Goal: Share content: Share content

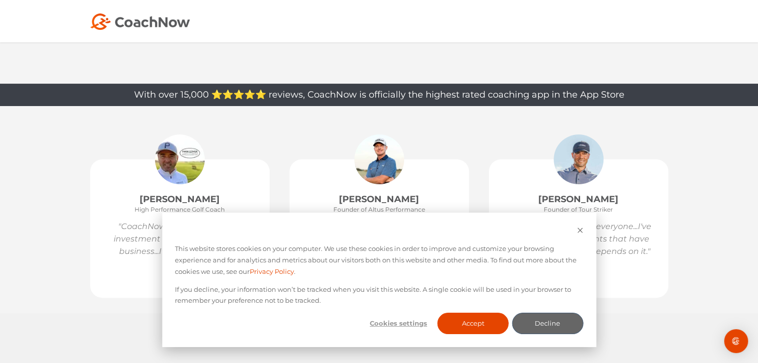
scroll to position [250, 0]
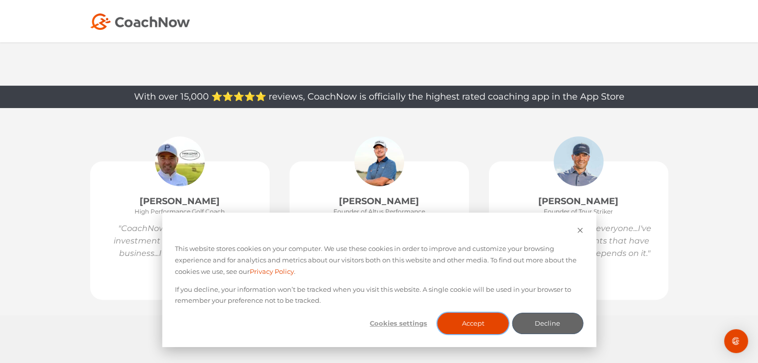
click at [482, 318] on button "Accept" at bounding box center [473, 323] width 71 height 21
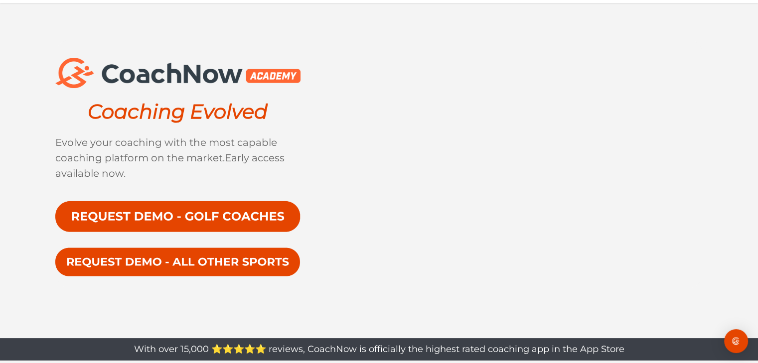
scroll to position [0, 0]
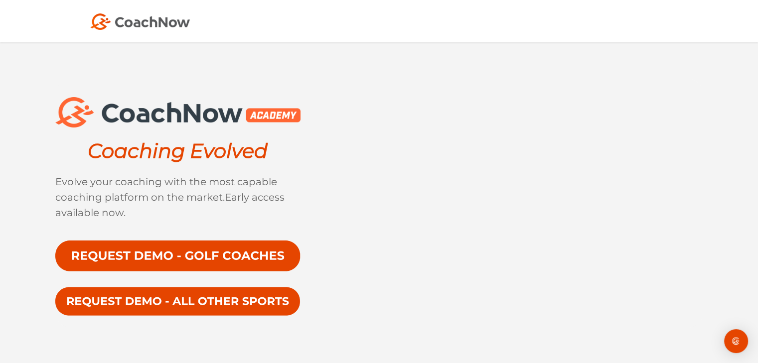
click at [125, 24] on img at bounding box center [140, 21] width 100 height 16
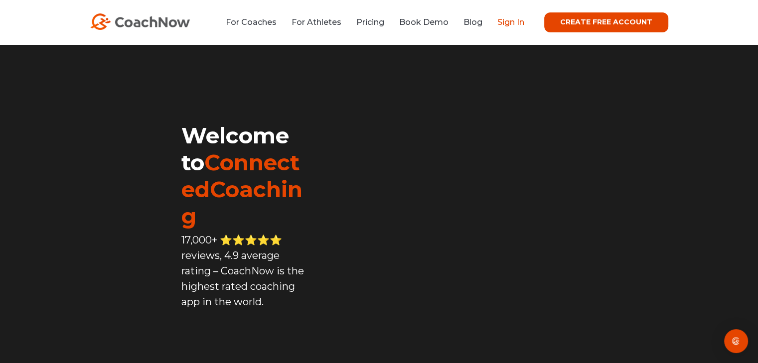
click at [511, 22] on link "Sign In" at bounding box center [511, 21] width 27 height 9
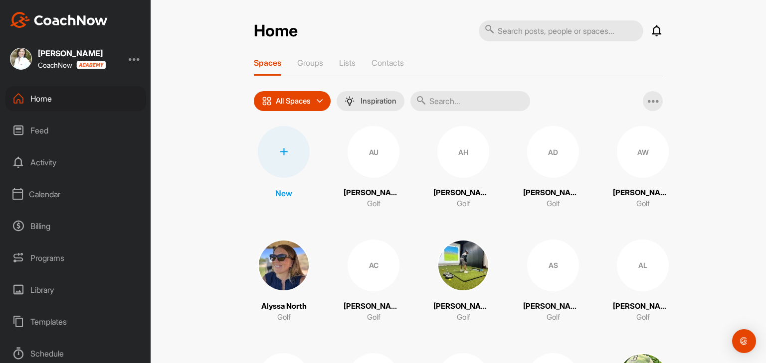
scroll to position [98, 0]
click at [48, 348] on div "Support & FAQ" at bounding box center [75, 351] width 141 height 25
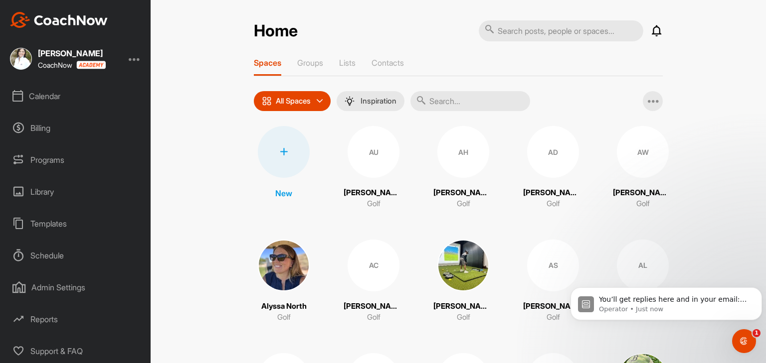
scroll to position [0, 0]
click at [61, 354] on div "Support & FAQ" at bounding box center [75, 351] width 141 height 25
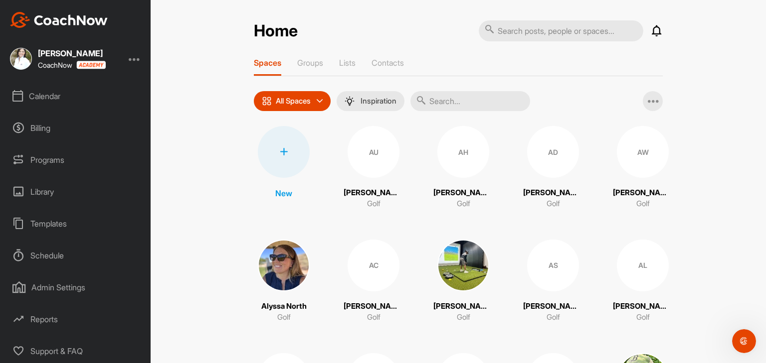
click at [61, 285] on div "Admin Settings" at bounding box center [75, 287] width 141 height 25
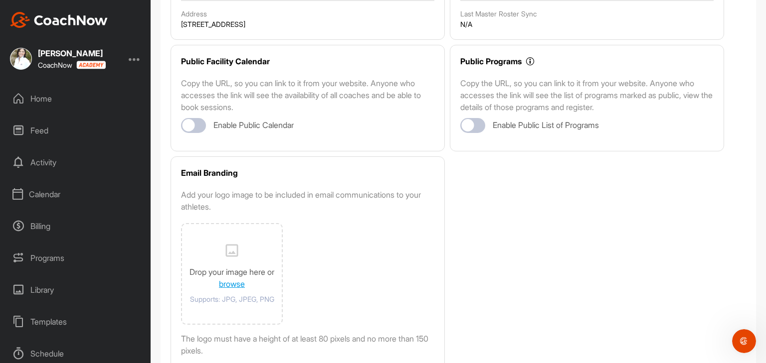
scroll to position [221, 0]
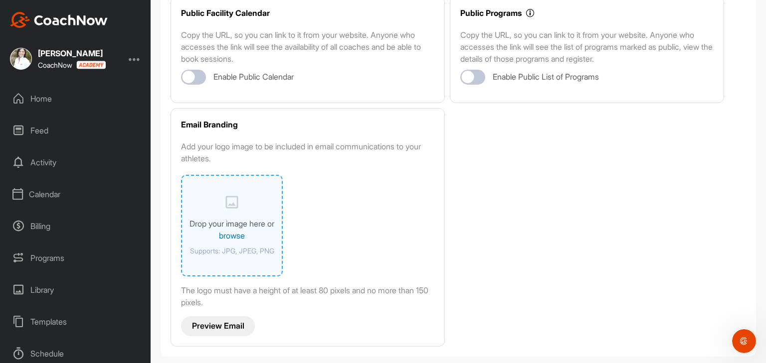
click at [230, 234] on link "browse" at bounding box center [232, 236] width 26 height 10
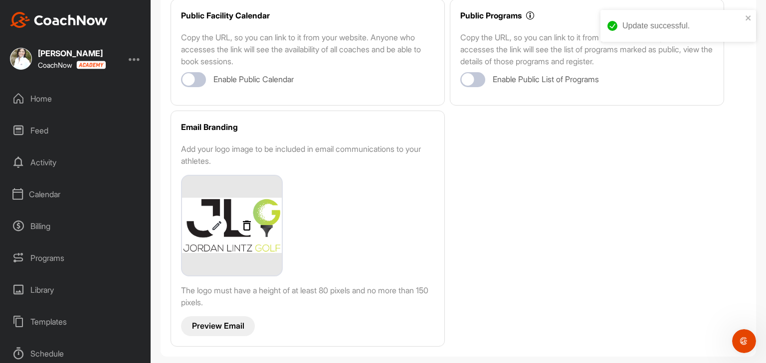
click at [227, 324] on p "Preview Email" at bounding box center [218, 326] width 52 height 10
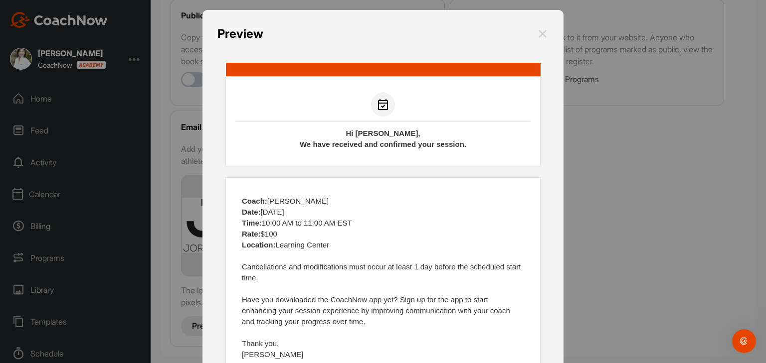
click at [536, 35] on img at bounding box center [542, 34] width 12 height 18
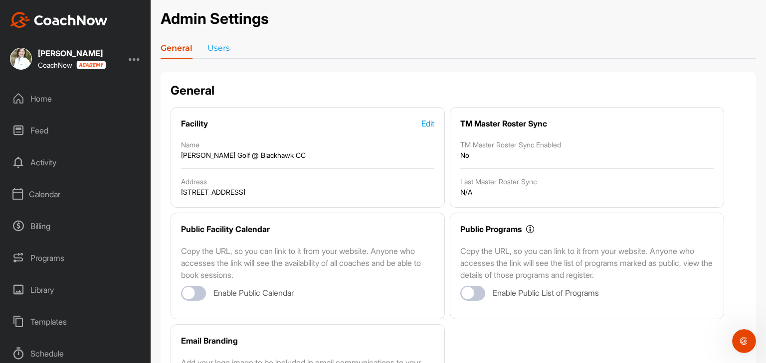
scroll to position [0, 0]
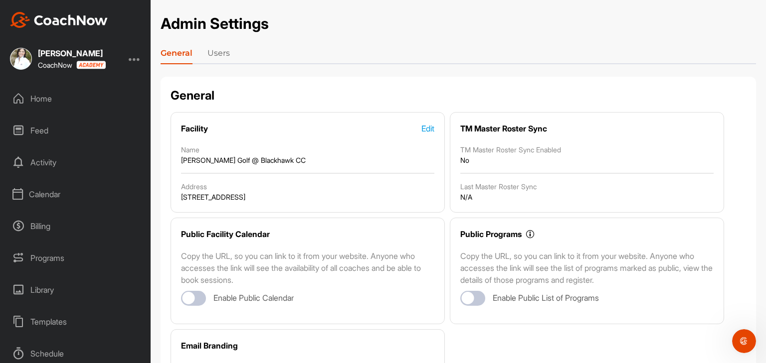
click at [216, 53] on link "Users" at bounding box center [218, 55] width 22 height 16
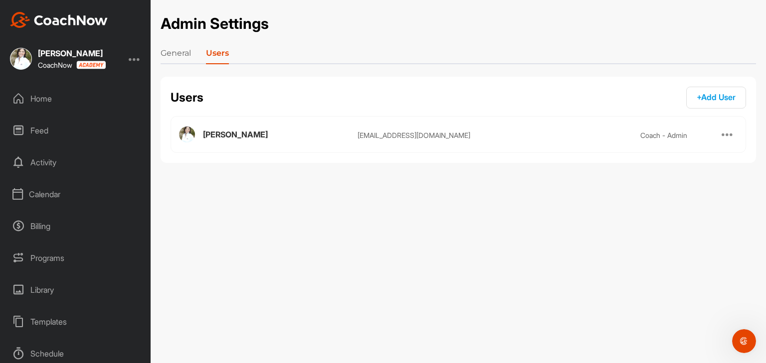
click at [173, 55] on link "General" at bounding box center [176, 55] width 30 height 16
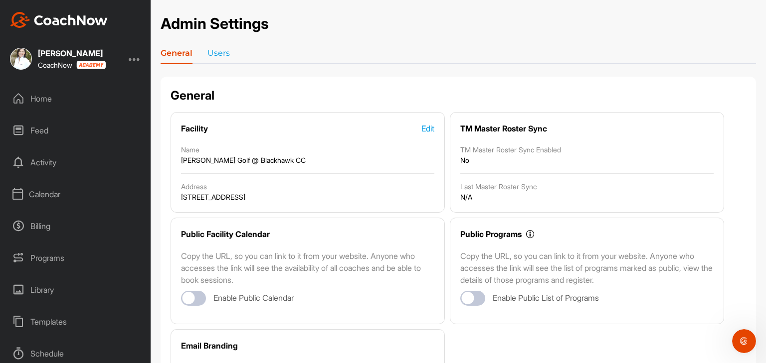
click at [58, 161] on div "Activity" at bounding box center [75, 162] width 141 height 25
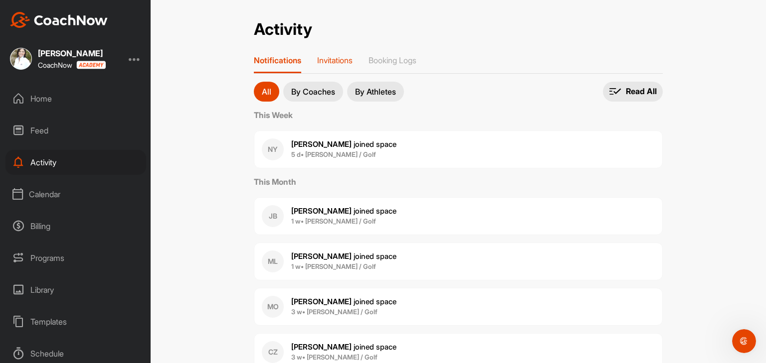
click at [348, 62] on p "Invitations" at bounding box center [334, 60] width 35 height 10
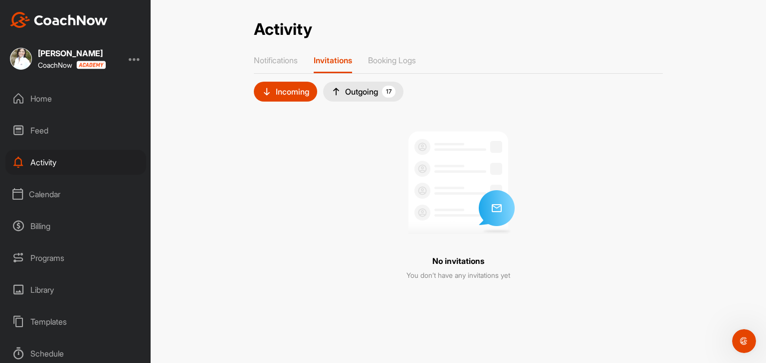
click at [371, 87] on div "Outgoing 17" at bounding box center [363, 92] width 64 height 12
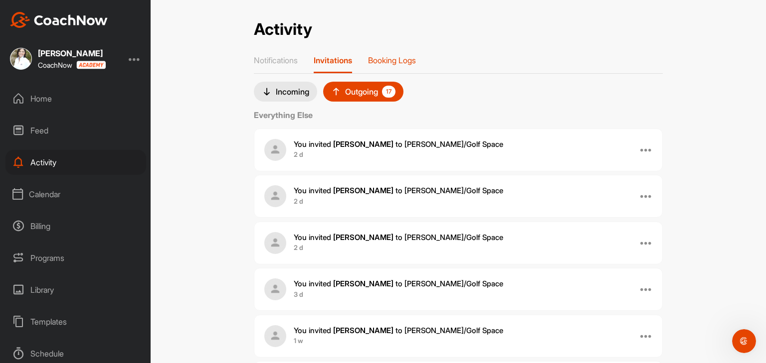
click at [399, 63] on p "Booking Logs" at bounding box center [392, 60] width 48 height 10
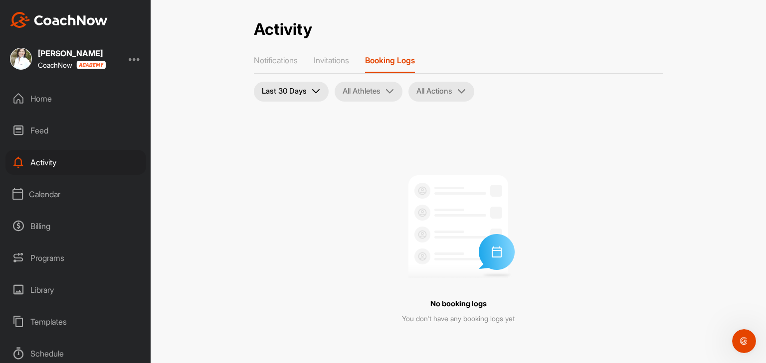
scroll to position [98, 0]
click at [40, 320] on div "Reports" at bounding box center [75, 319] width 141 height 25
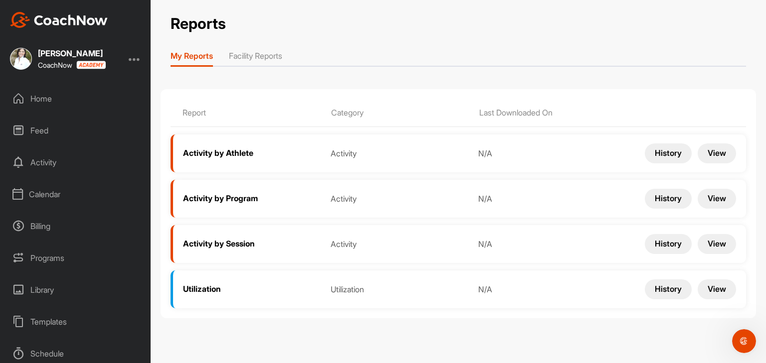
click at [663, 158] on button "History" at bounding box center [668, 154] width 47 height 20
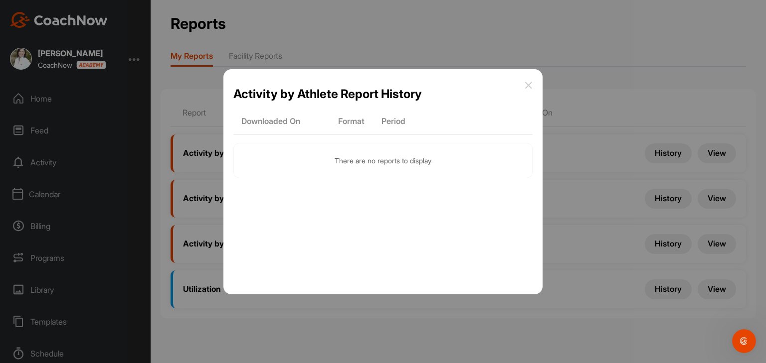
click at [530, 83] on icon at bounding box center [528, 85] width 8 height 8
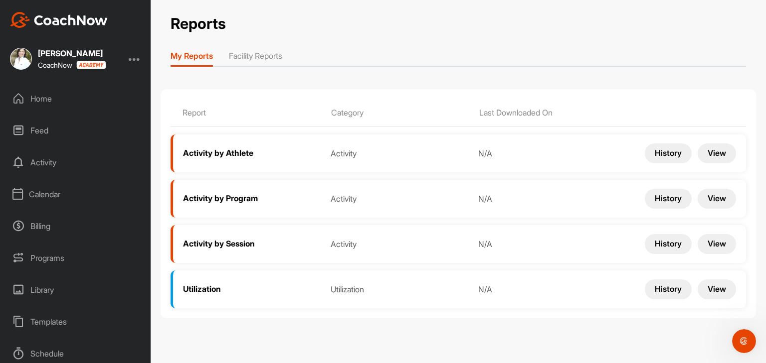
click at [660, 244] on button "History" at bounding box center [668, 244] width 47 height 20
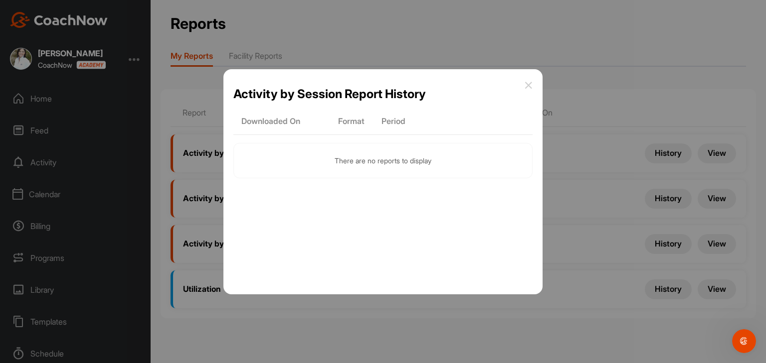
click at [527, 86] on icon at bounding box center [528, 85] width 8 height 8
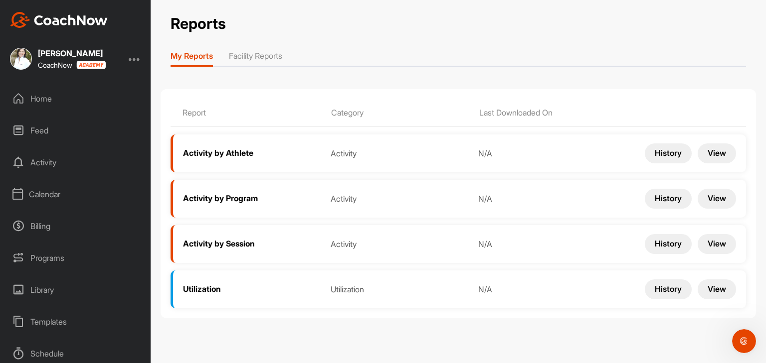
click at [265, 50] on li "Facility Reports" at bounding box center [255, 58] width 53 height 16
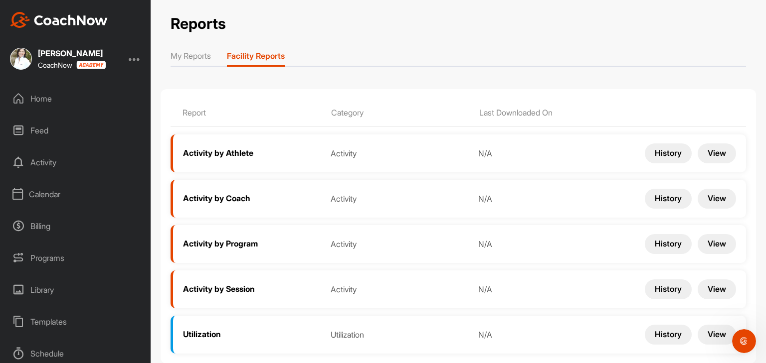
scroll to position [8, 0]
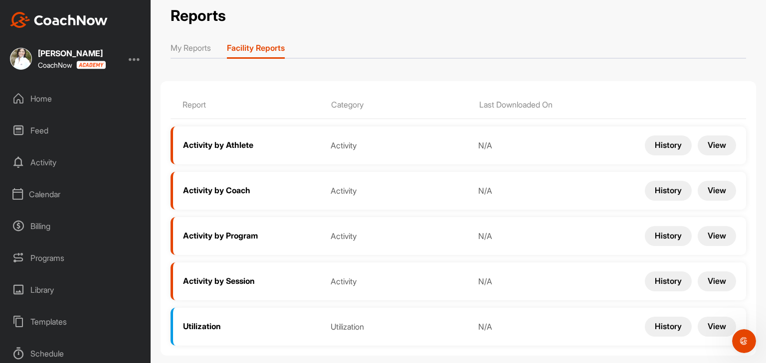
click at [658, 319] on button "History" at bounding box center [668, 327] width 47 height 20
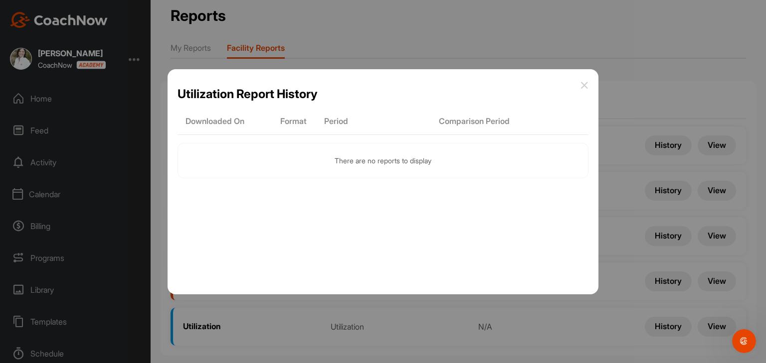
click at [584, 83] on icon at bounding box center [584, 85] width 8 height 8
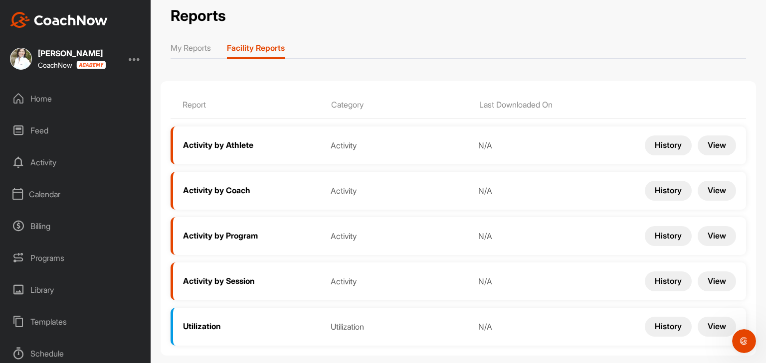
click at [42, 96] on div "Home" at bounding box center [75, 98] width 141 height 25
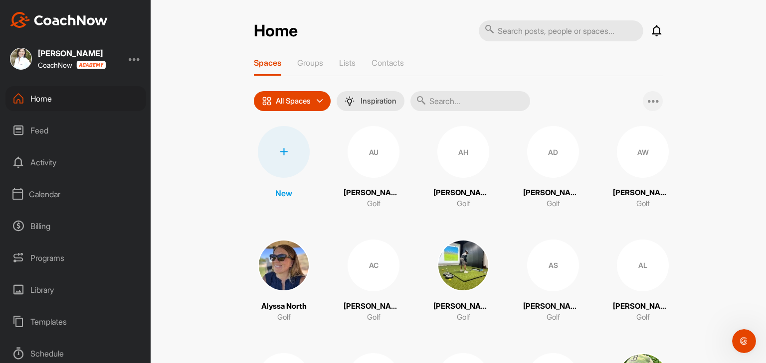
click at [648, 106] on icon at bounding box center [654, 101] width 12 height 12
click at [387, 100] on p "Inspiration" at bounding box center [378, 101] width 36 height 8
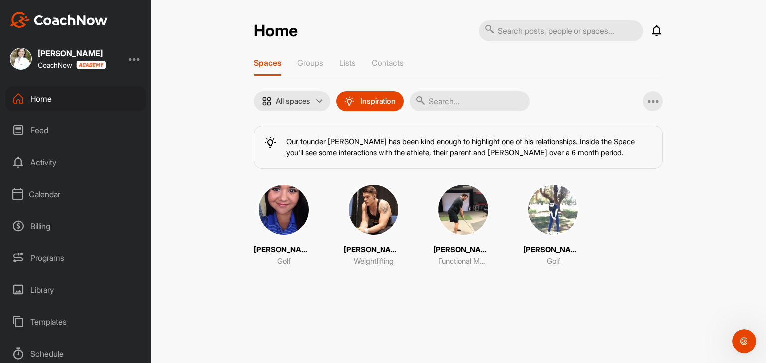
click at [283, 217] on img at bounding box center [284, 210] width 52 height 52
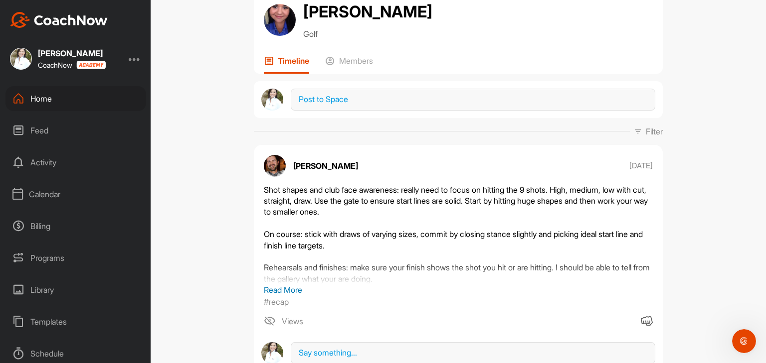
scroll to position [53, 0]
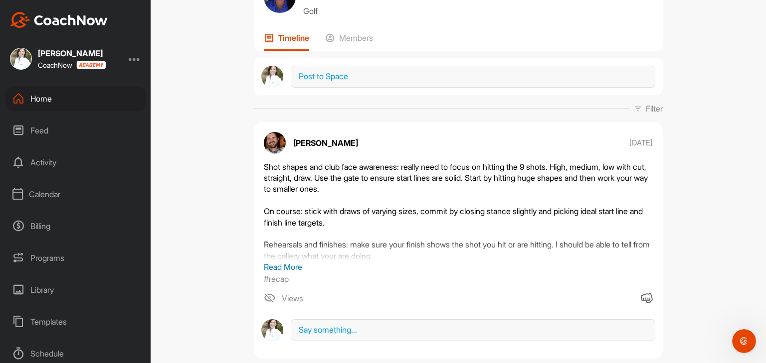
click at [284, 267] on p "Read More" at bounding box center [458, 267] width 389 height 12
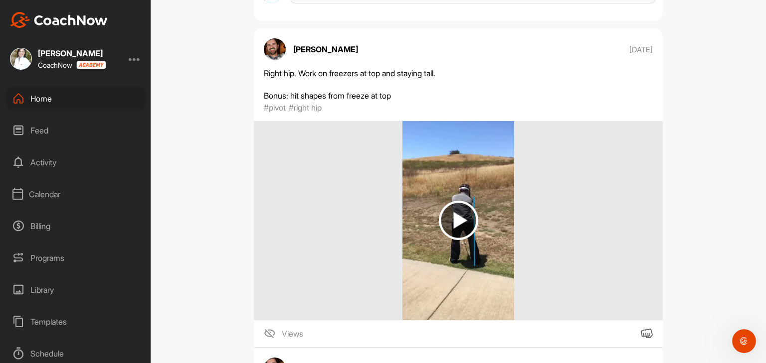
scroll to position [485, 0]
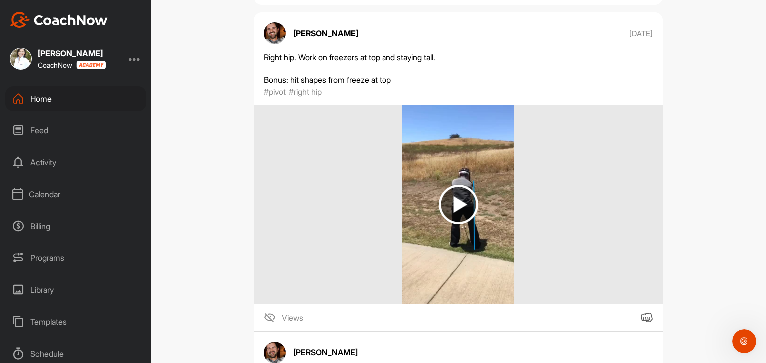
click at [284, 267] on div at bounding box center [458, 204] width 409 height 199
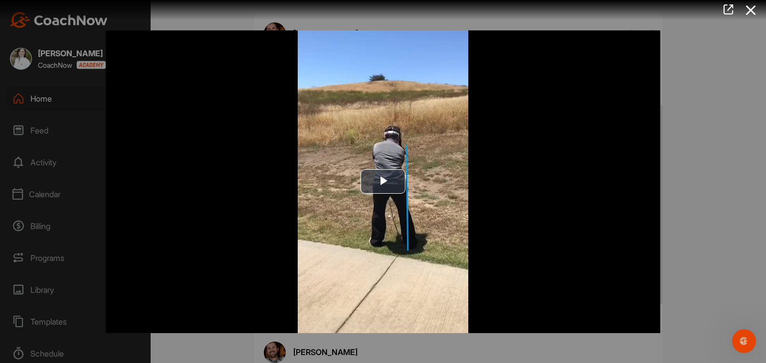
click at [284, 267] on img "Video Player" at bounding box center [383, 181] width 554 height 303
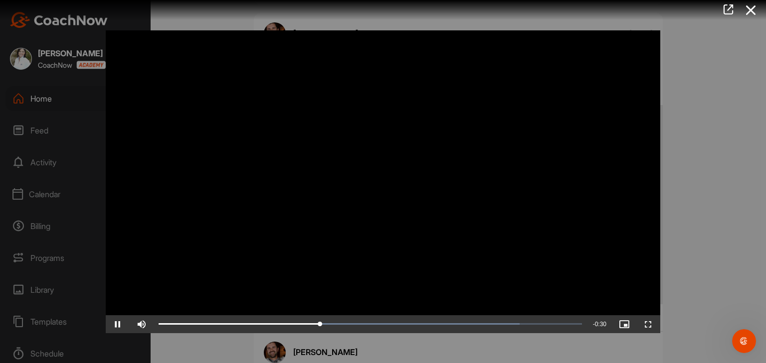
click at [689, 175] on div at bounding box center [383, 181] width 766 height 363
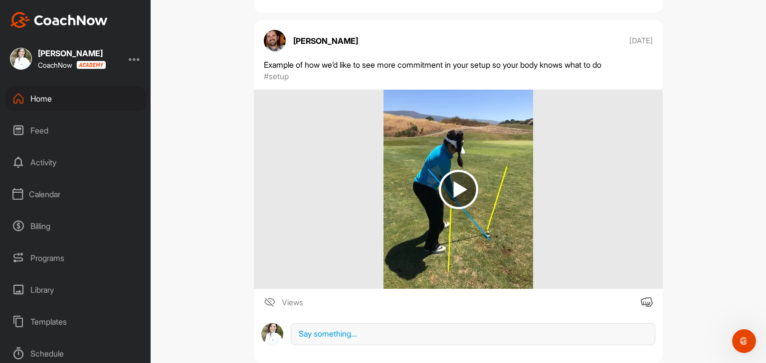
scroll to position [1033, 0]
click at [605, 184] on div at bounding box center [458, 188] width 409 height 199
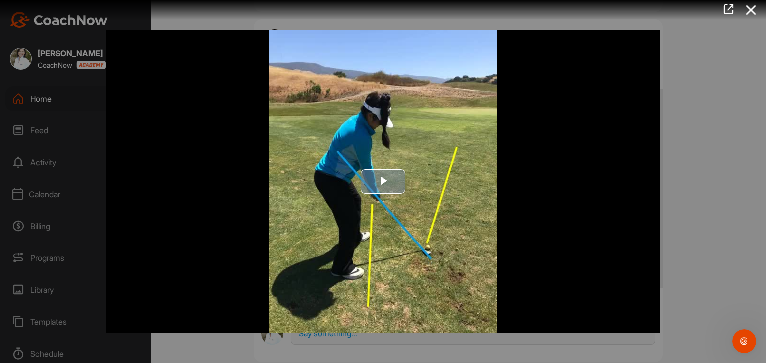
click at [463, 265] on img "Video Player" at bounding box center [383, 181] width 554 height 303
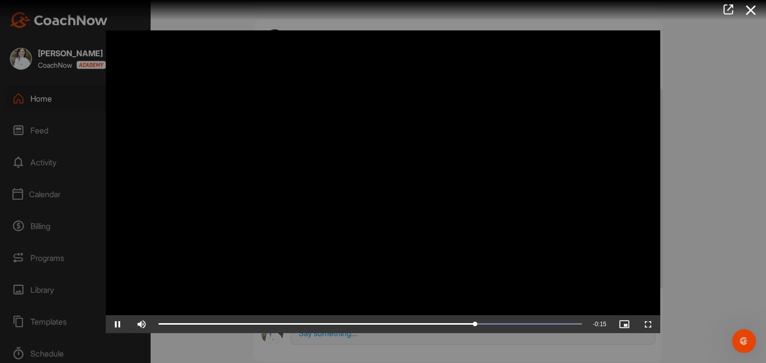
click at [694, 222] on div at bounding box center [383, 181] width 766 height 363
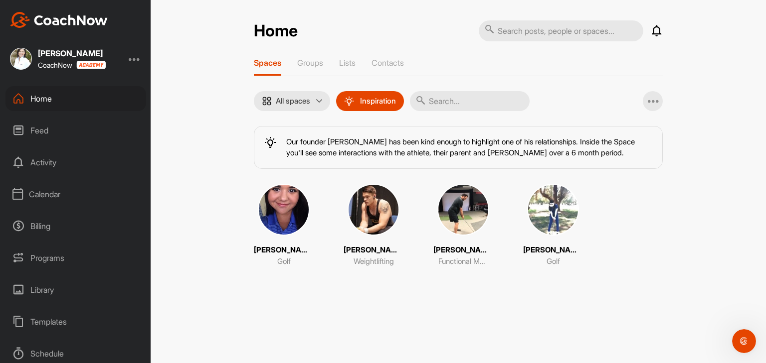
click at [139, 63] on div at bounding box center [135, 59] width 12 height 12
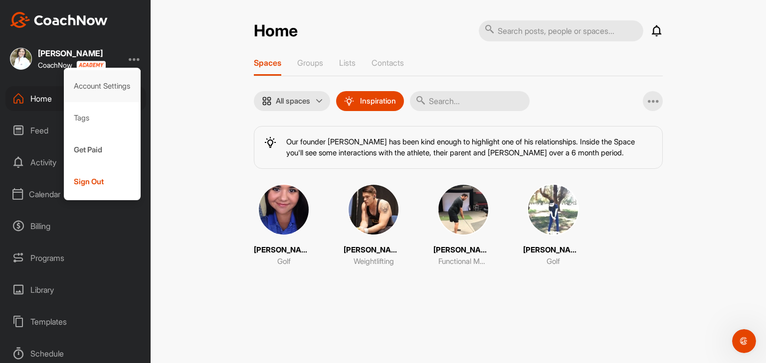
click at [122, 87] on div "Account Settings" at bounding box center [102, 86] width 77 height 32
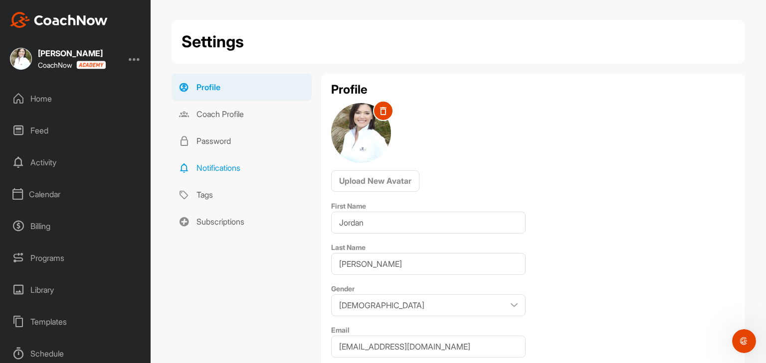
click at [210, 177] on link "Notifications" at bounding box center [242, 168] width 140 height 27
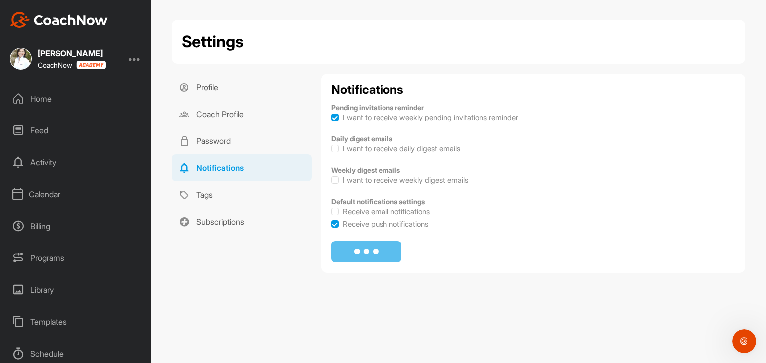
checkbox input "true"
click at [335, 212] on label at bounding box center [334, 211] width 7 height 7
click at [332, 208] on input "Receive email notifications" at bounding box center [331, 208] width 0 height 0
checkbox input "true"
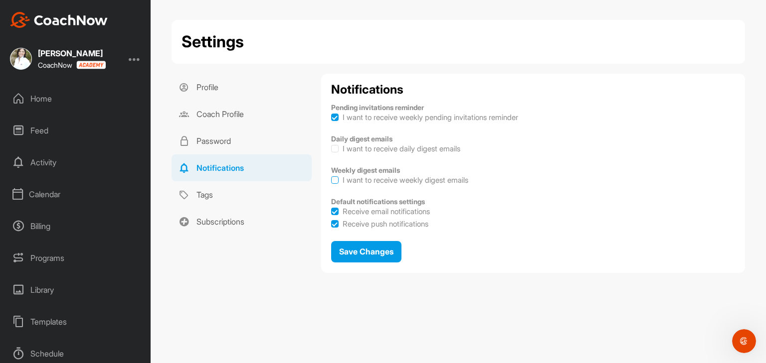
click at [333, 182] on label at bounding box center [334, 179] width 7 height 7
click at [332, 177] on input "I want to receive weekly digest emails" at bounding box center [331, 176] width 0 height 0
checkbox input "true"
click at [359, 250] on span "Save Changes" at bounding box center [366, 252] width 54 height 10
click at [217, 196] on link "Tags" at bounding box center [242, 194] width 140 height 27
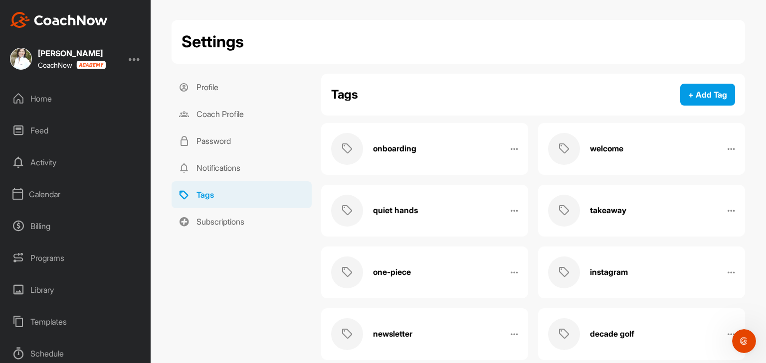
click at [44, 94] on div "Home" at bounding box center [75, 98] width 141 height 25
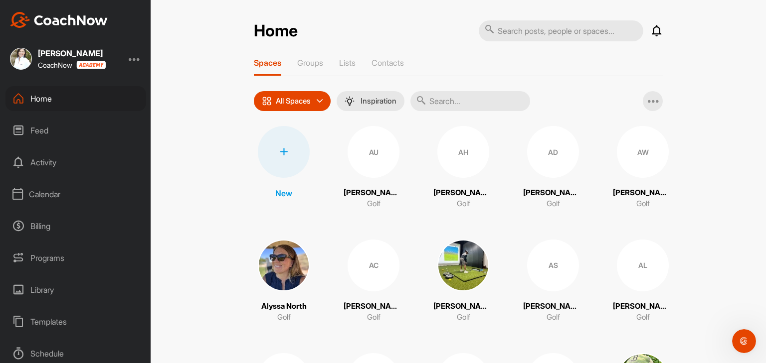
click at [38, 134] on div "Feed" at bounding box center [75, 130] width 141 height 25
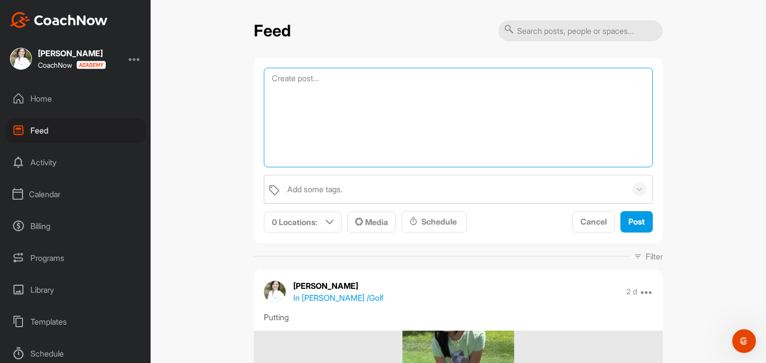
click at [318, 71] on textarea at bounding box center [458, 118] width 389 height 100
paste textarea "https://conta.cc/4oCU4wx"
type textarea "August Newsletter from JLGolf! https://conta.cc/4oCU4wx"
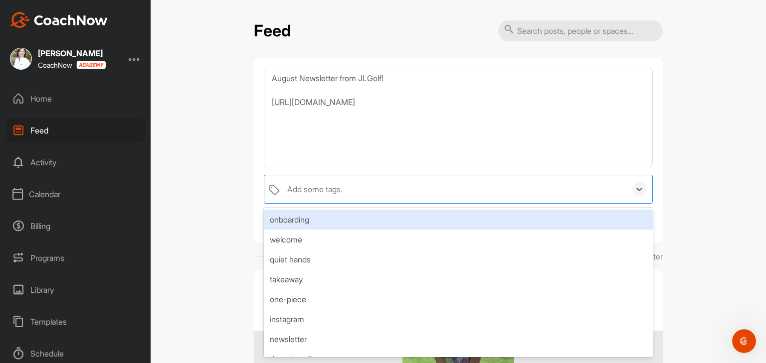
click at [320, 186] on div "Add some tags." at bounding box center [314, 189] width 55 height 12
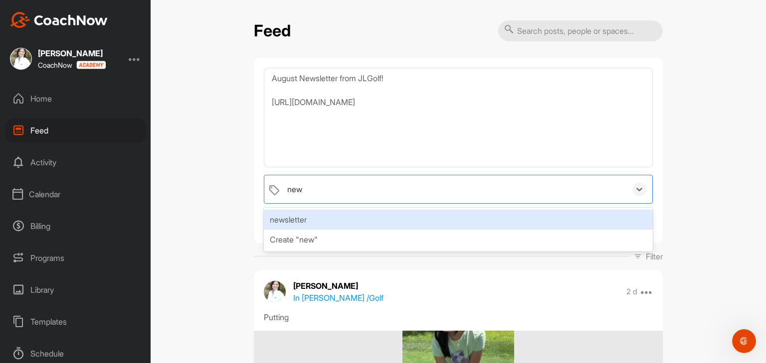
type input "news"
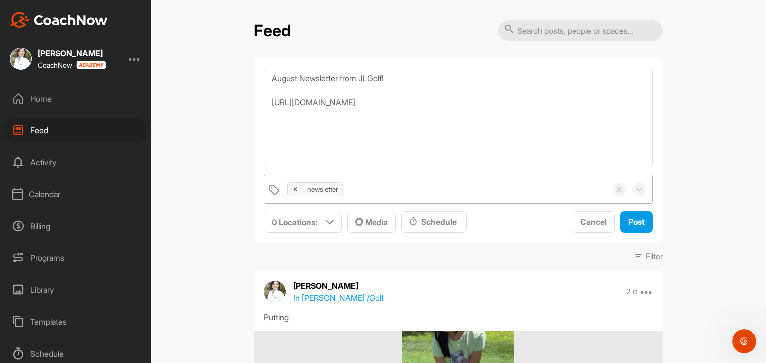
click at [228, 227] on div "Feed August Newsletter from JLGolf! https://conta.cc/4oCU4wx newsletter 0 Locat…" at bounding box center [458, 181] width 615 height 363
click at [381, 218] on span "Media" at bounding box center [371, 222] width 33 height 10
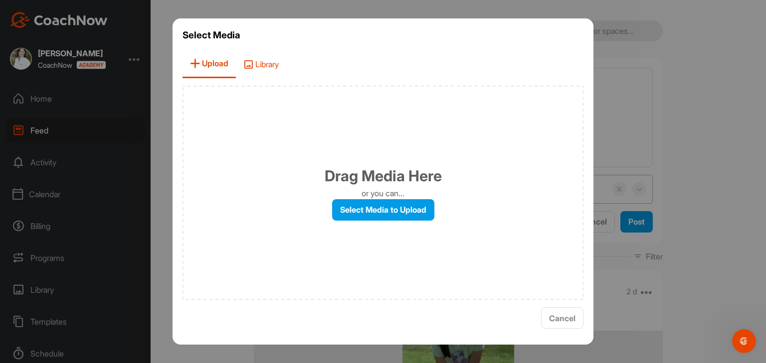
click at [261, 54] on span "Library" at bounding box center [261, 64] width 50 height 28
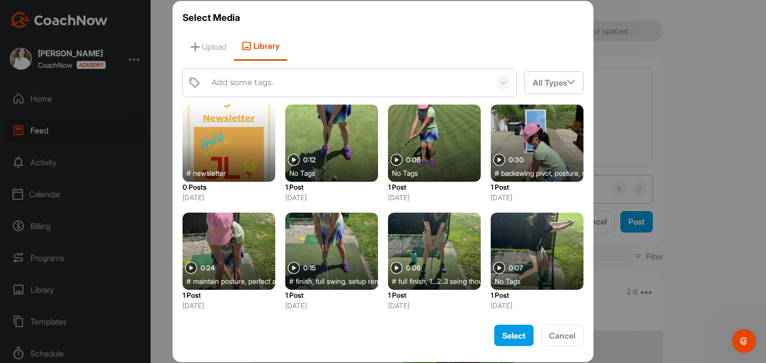
click at [225, 172] on span "newsletter" at bounding box center [209, 173] width 33 height 10
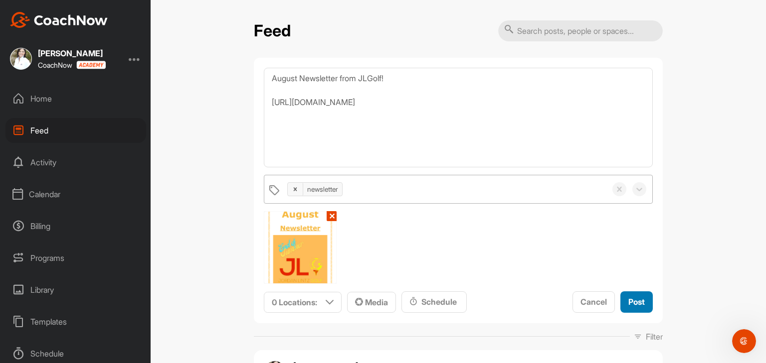
click at [634, 304] on span "Post" at bounding box center [636, 302] width 16 height 10
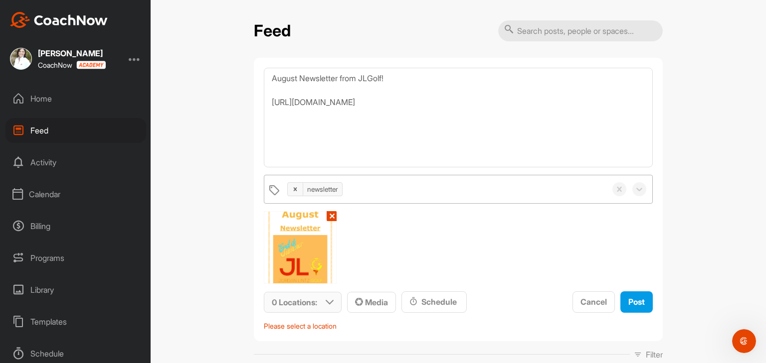
click at [329, 299] on icon at bounding box center [330, 303] width 8 height 8
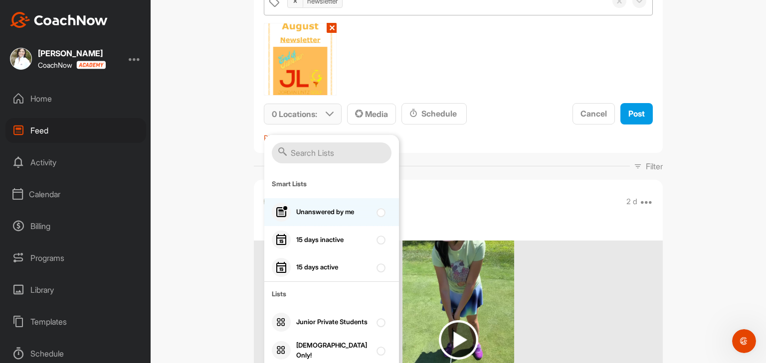
click at [376, 221] on div "Unanswered by me" at bounding box center [331, 212] width 135 height 28
checkbox input "true"
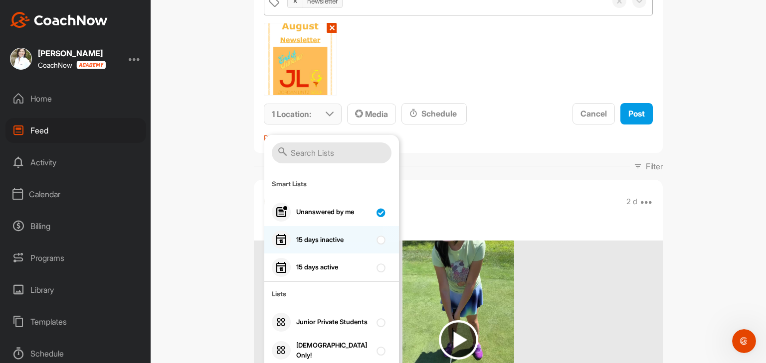
click at [376, 237] on input "checkbox" at bounding box center [379, 237] width 6 height 6
checkbox input "true"
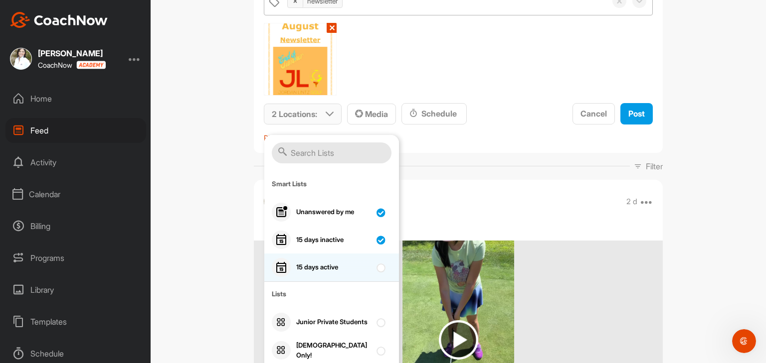
click at [376, 267] on input "checkbox" at bounding box center [379, 265] width 6 height 6
checkbox input "true"
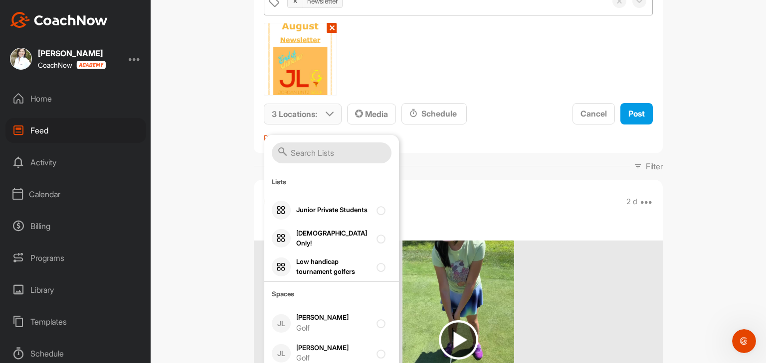
scroll to position [143, 0]
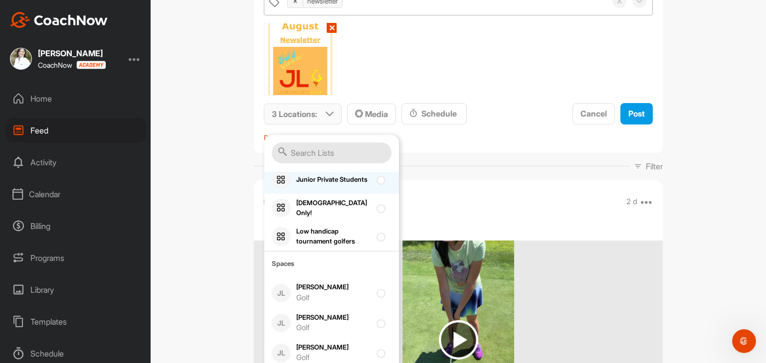
click at [376, 181] on div at bounding box center [382, 180] width 13 height 12
checkbox input "true"
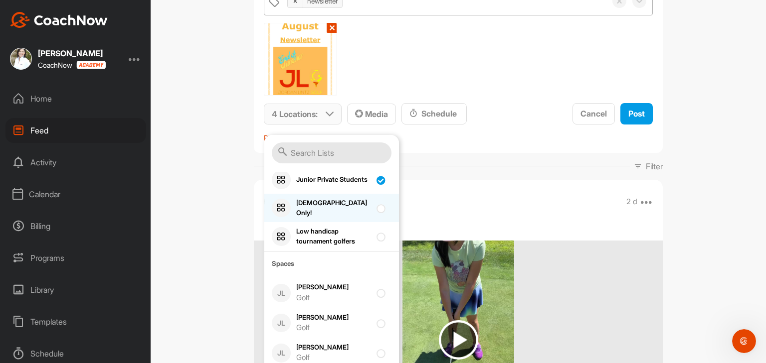
click at [376, 205] on input "checkbox" at bounding box center [379, 205] width 6 height 6
checkbox input "true"
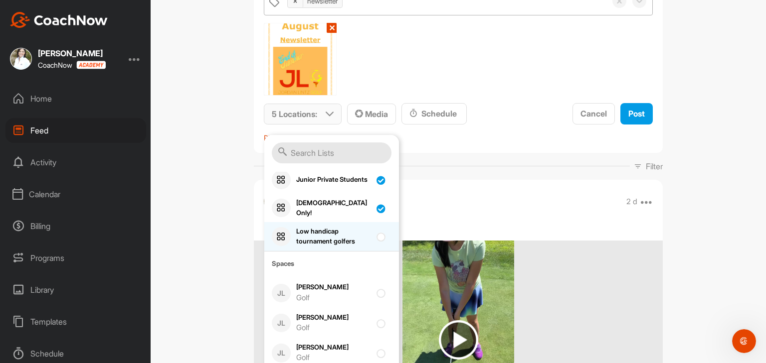
click at [376, 240] on div at bounding box center [382, 237] width 13 height 12
checkbox input "true"
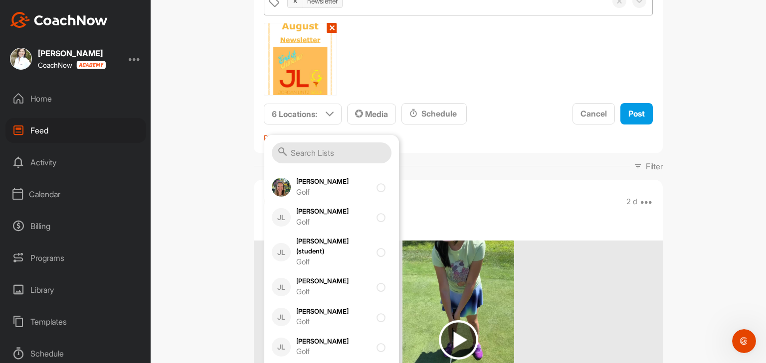
scroll to position [1549, 0]
click at [493, 86] on div "newsletter ✕ 6 Locations : Smart Lists Unanswered by me 15 days inactive 15 day…" at bounding box center [458, 65] width 389 height 157
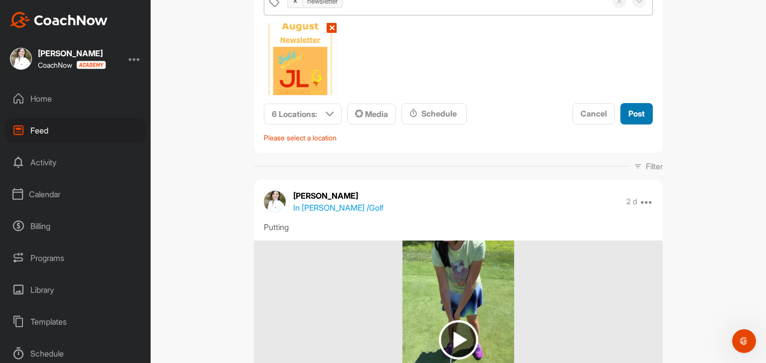
scroll to position [0, 0]
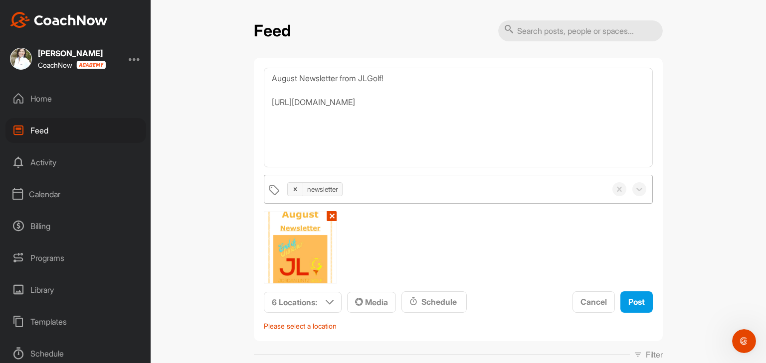
click at [33, 94] on div "Home" at bounding box center [75, 98] width 141 height 25
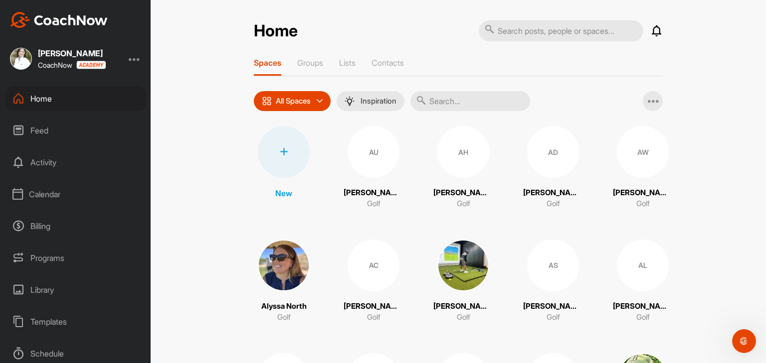
click at [49, 128] on div "Feed" at bounding box center [75, 130] width 141 height 25
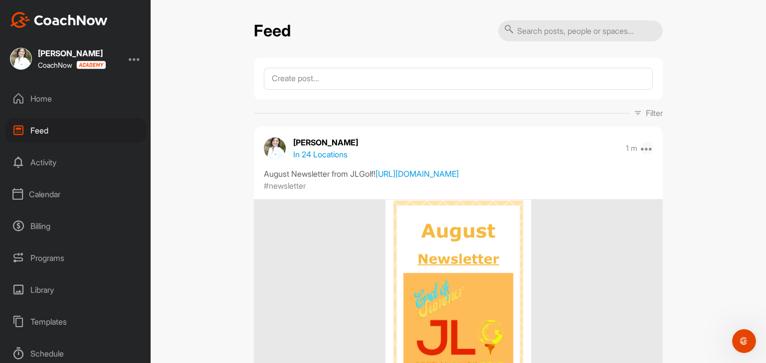
click at [642, 149] on icon at bounding box center [647, 149] width 12 height 12
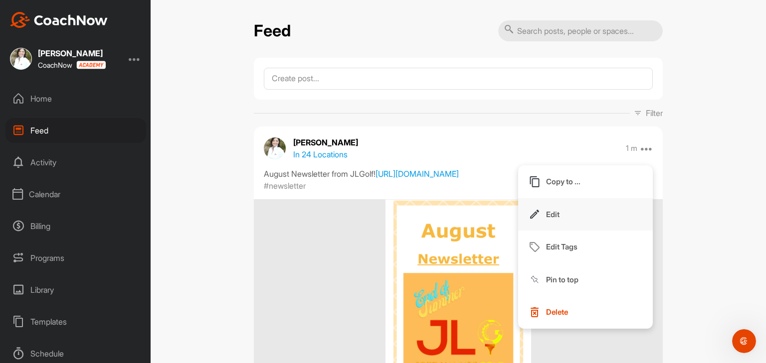
click at [564, 206] on button "Edit" at bounding box center [585, 214] width 135 height 33
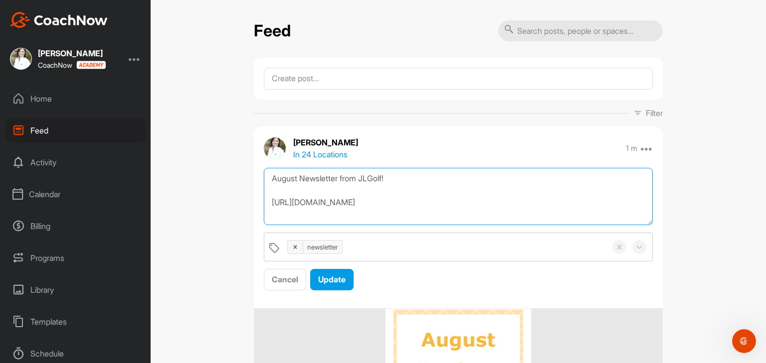
drag, startPoint x: 384, startPoint y: 203, endPoint x: 266, endPoint y: 202, distance: 118.2
click at [266, 202] on textarea "August Newsletter from JLGolf! https://conta.cc/4oCUwx" at bounding box center [458, 196] width 389 height 57
paste textarea "myemail.constantcontact.com/End-of-Summer--Fall-Programming.html?soid=111283547…"
type textarea "August Newsletter from JLGolf! https://myemail.constantcontact.com/End-of-Summe…"
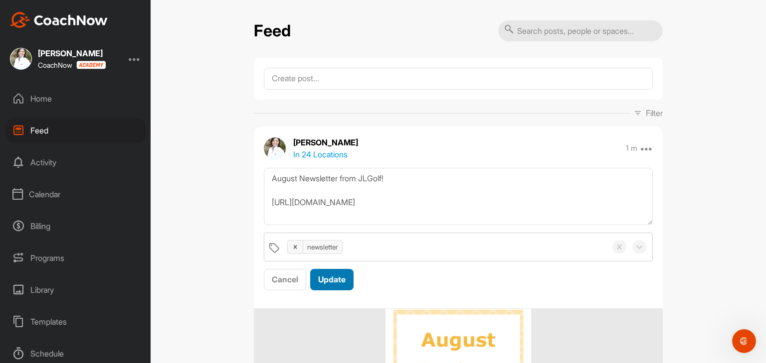
click at [326, 276] on span "Update" at bounding box center [331, 280] width 27 height 10
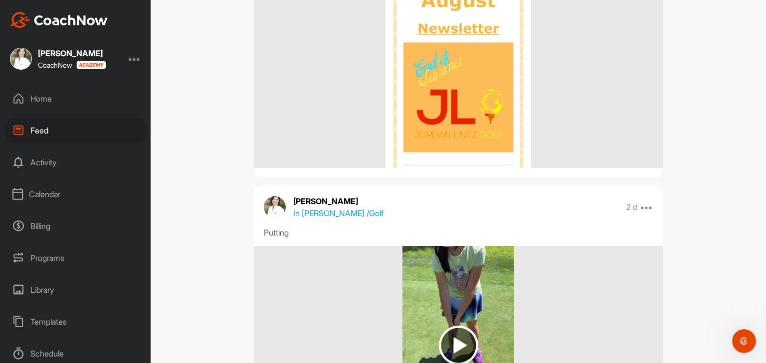
scroll to position [240, 0]
